Goal: Find specific page/section: Find specific page/section

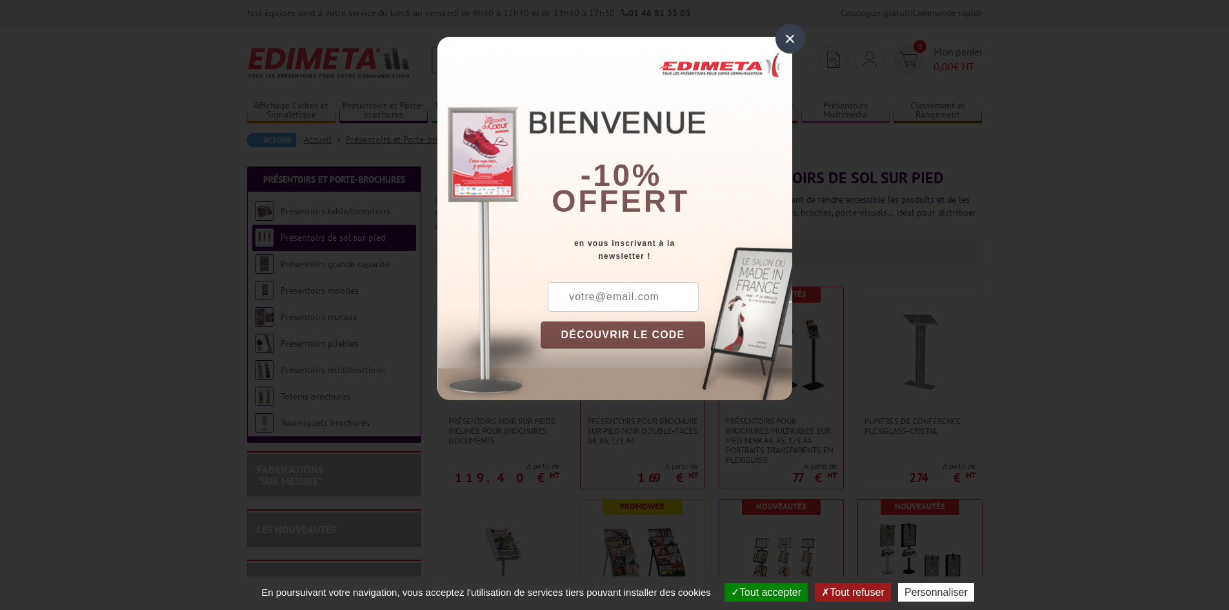
click at [789, 47] on div "×" at bounding box center [791, 39] width 30 height 30
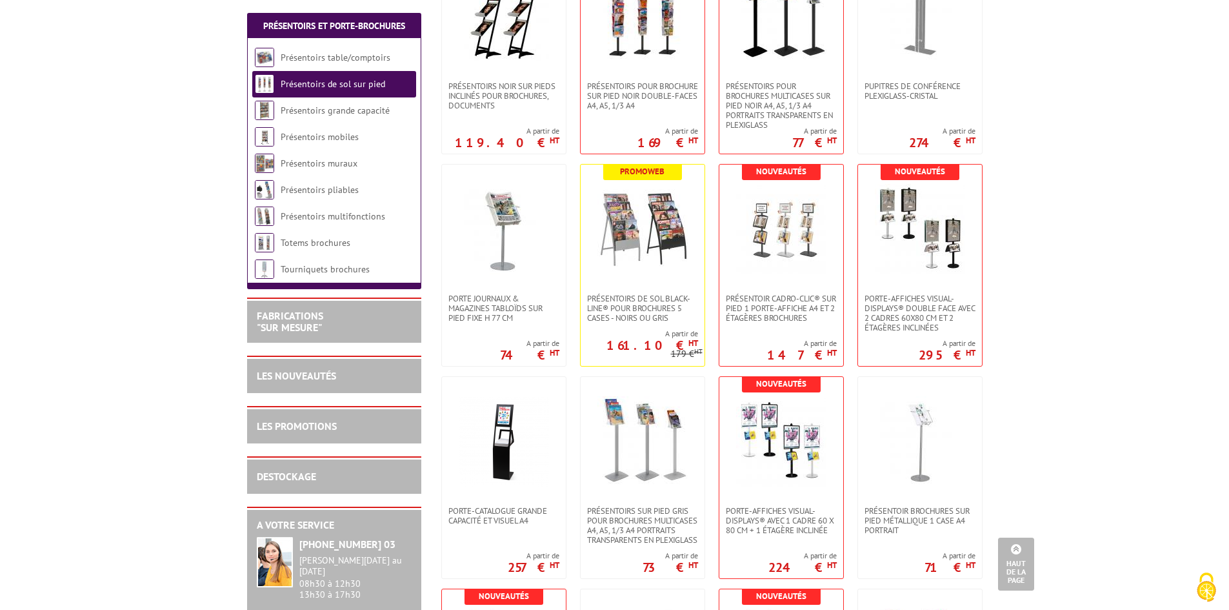
scroll to position [332, 0]
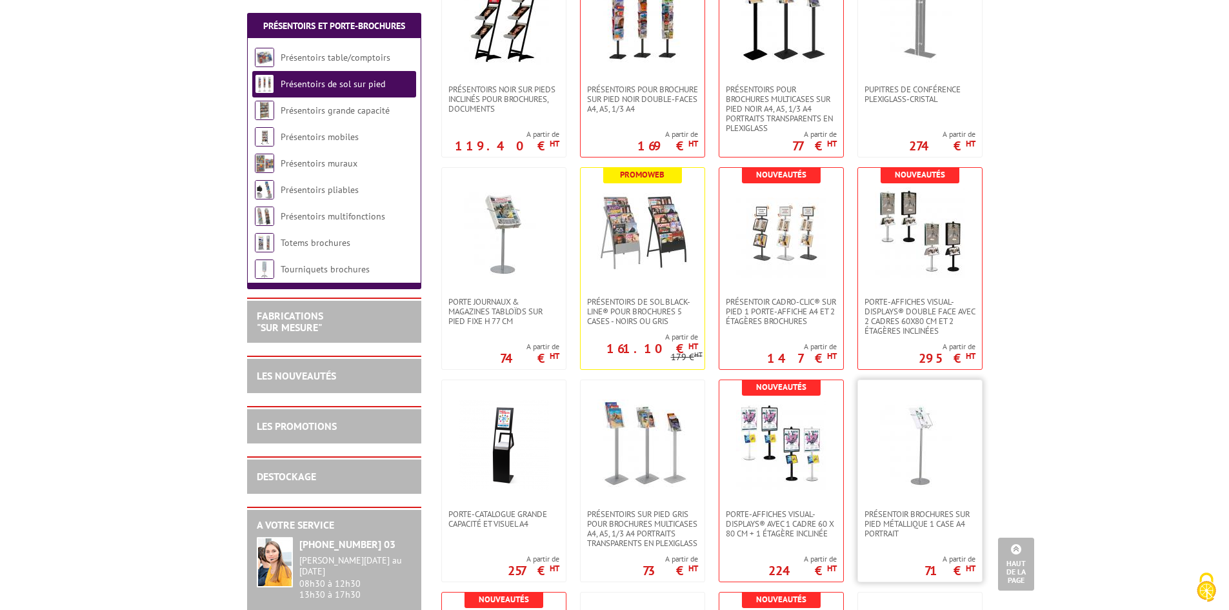
click at [926, 422] on img at bounding box center [920, 444] width 90 height 90
